Goal: Task Accomplishment & Management: Complete application form

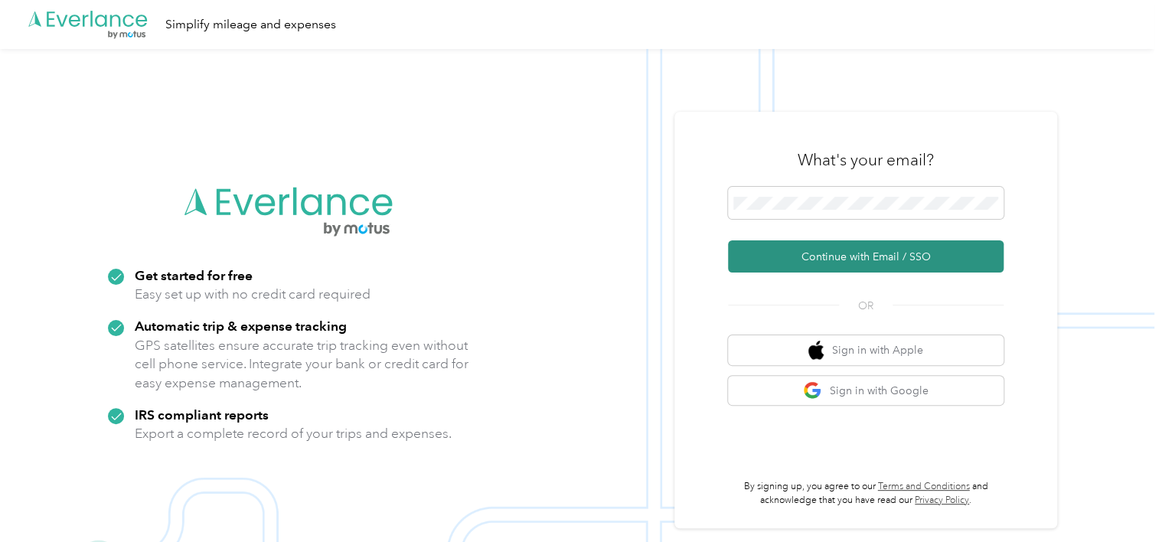
click at [854, 257] on button "Continue with Email / SSO" at bounding box center [866, 256] width 276 height 32
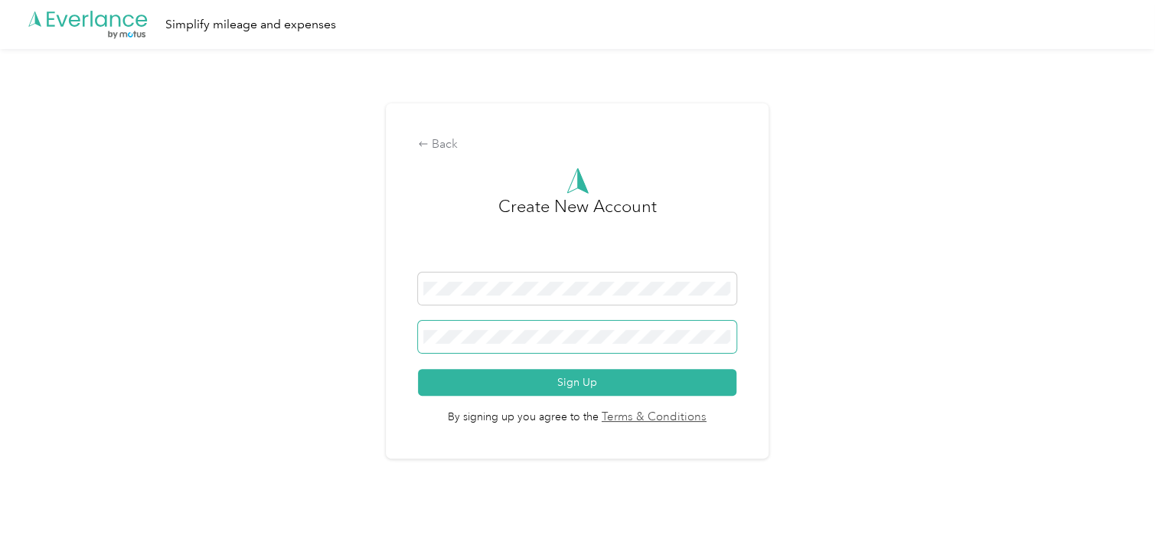
click at [418, 369] on button "Sign Up" at bounding box center [577, 382] width 318 height 27
